Goal: Information Seeking & Learning: Learn about a topic

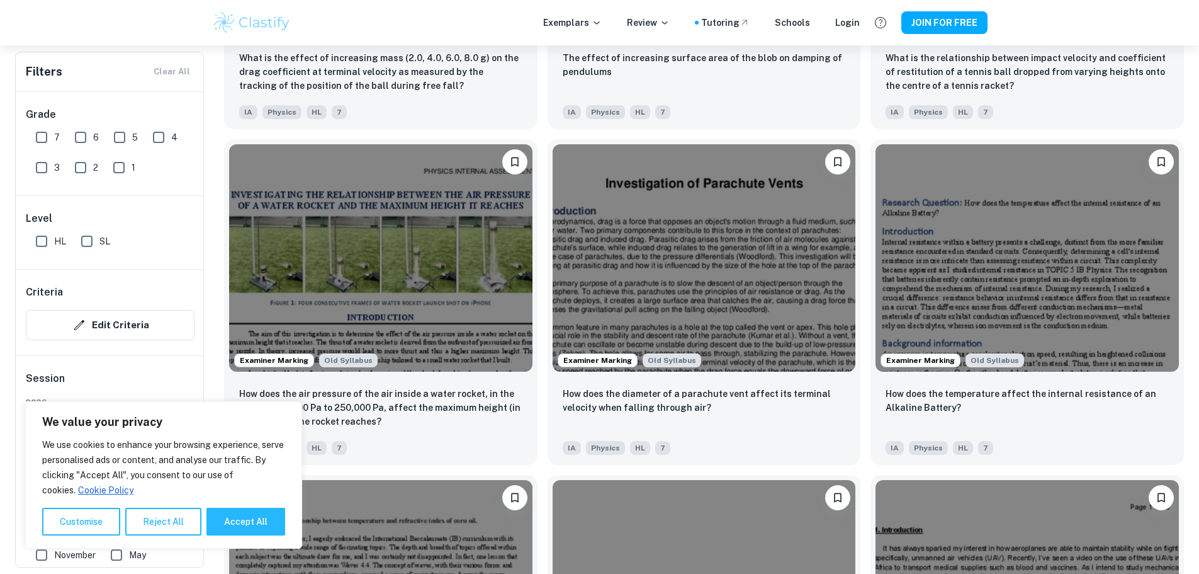
scroll to position [1637, 0]
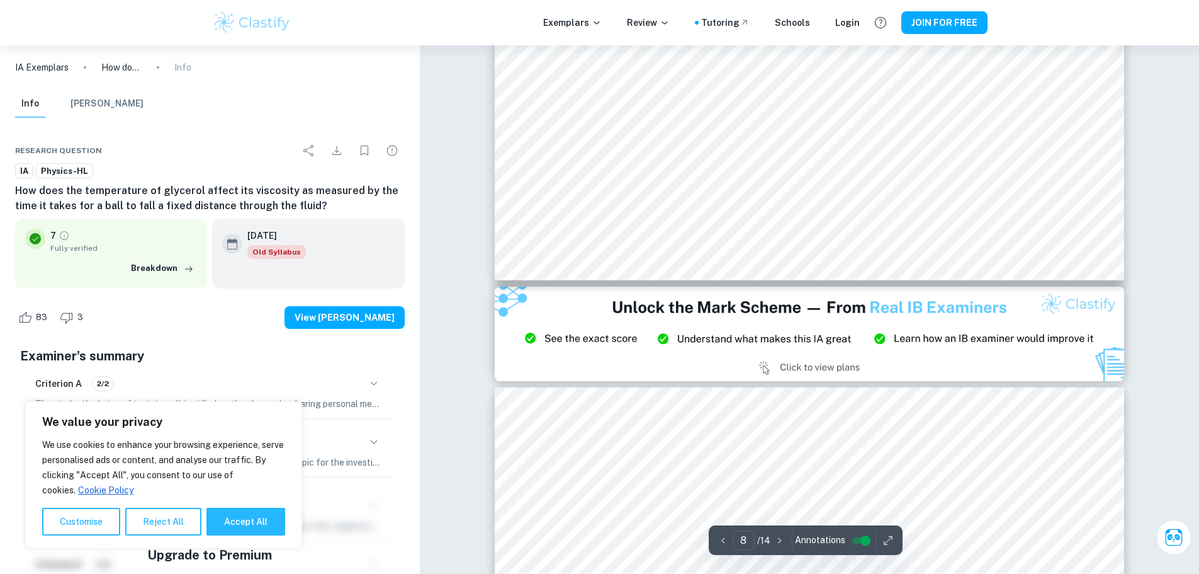
scroll to position [6520, 0]
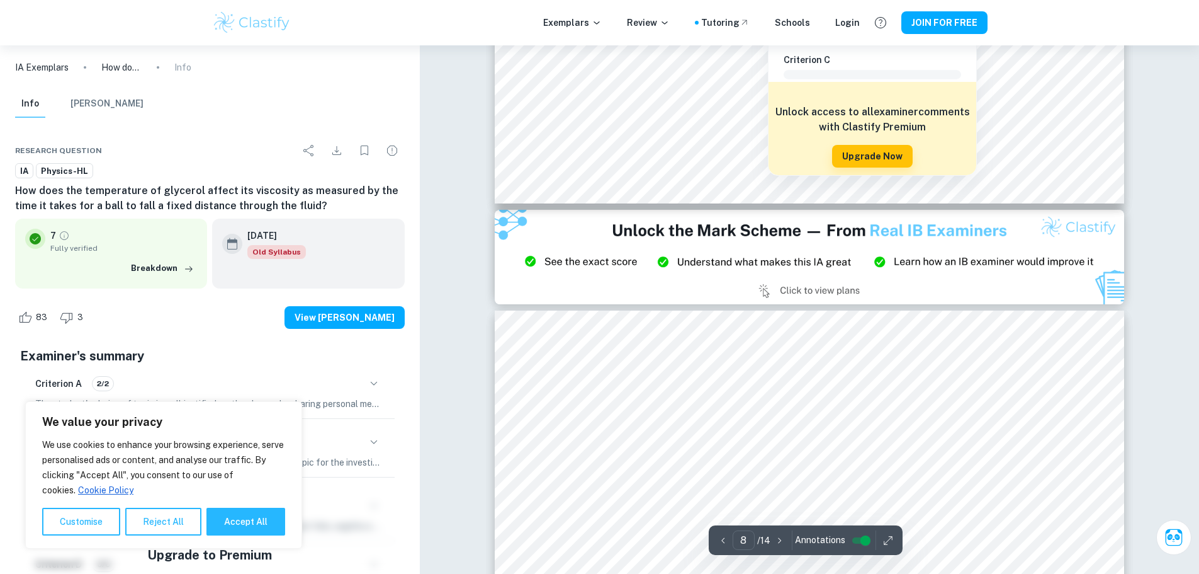
type input "9"
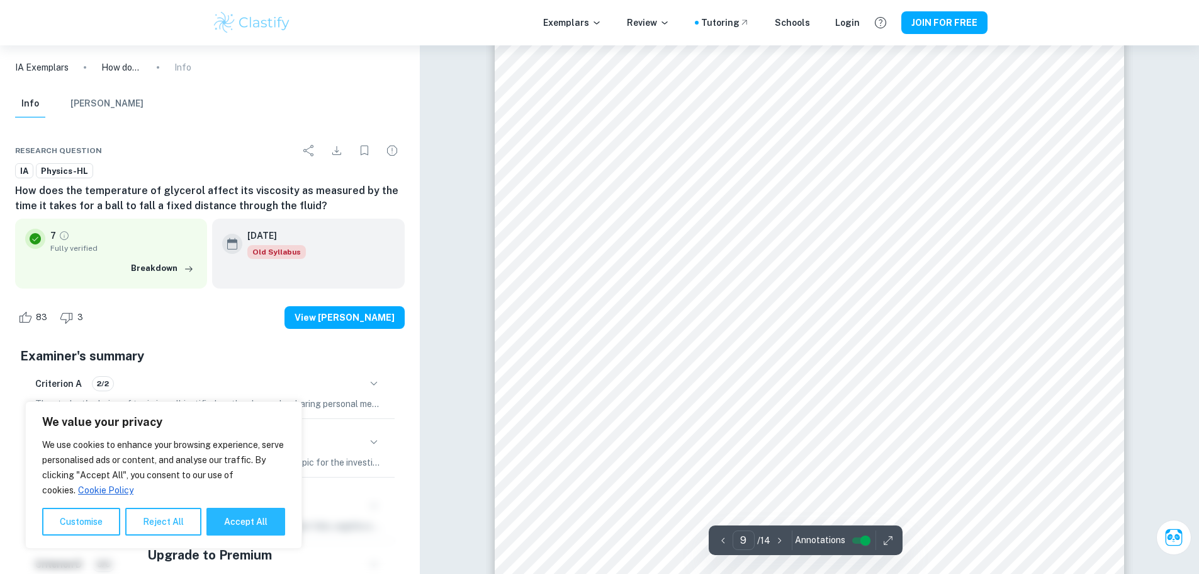
scroll to position [6835, 0]
